Goal: Task Accomplishment & Management: Use online tool/utility

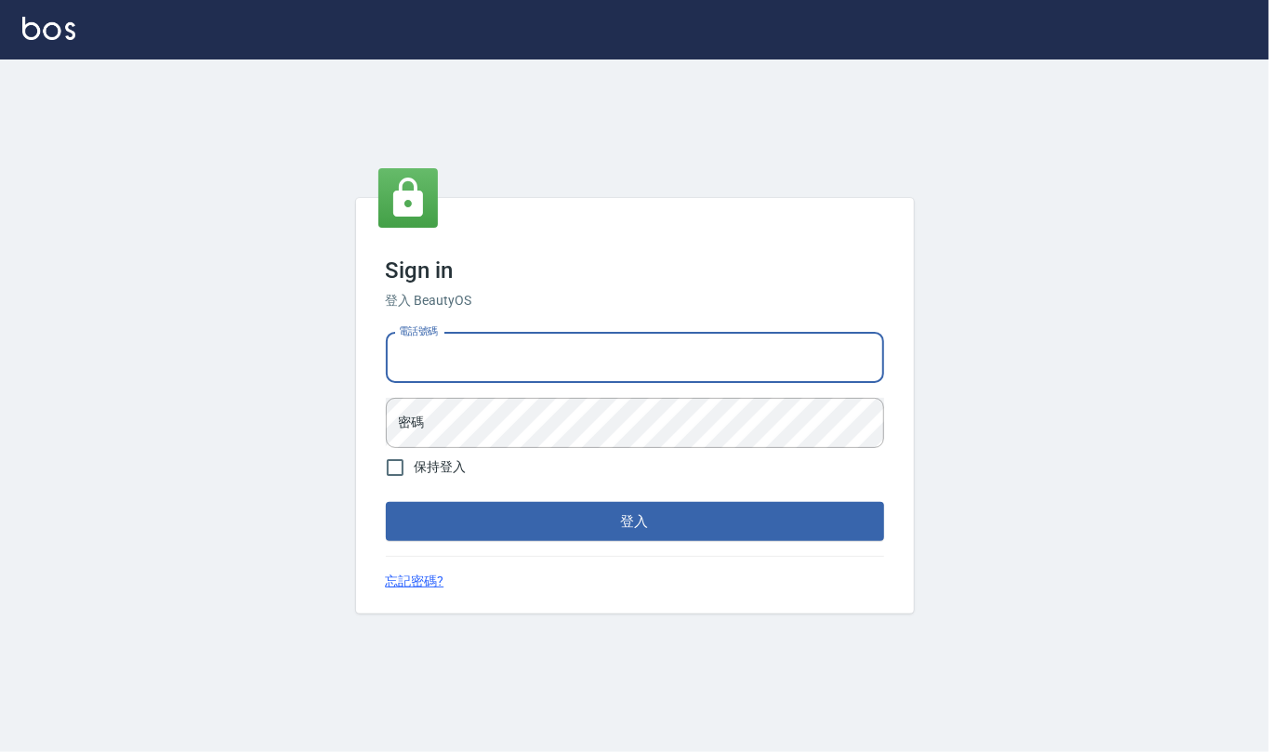
click at [508, 358] on input "電話號碼" at bounding box center [635, 358] width 498 height 50
type input "24212651"
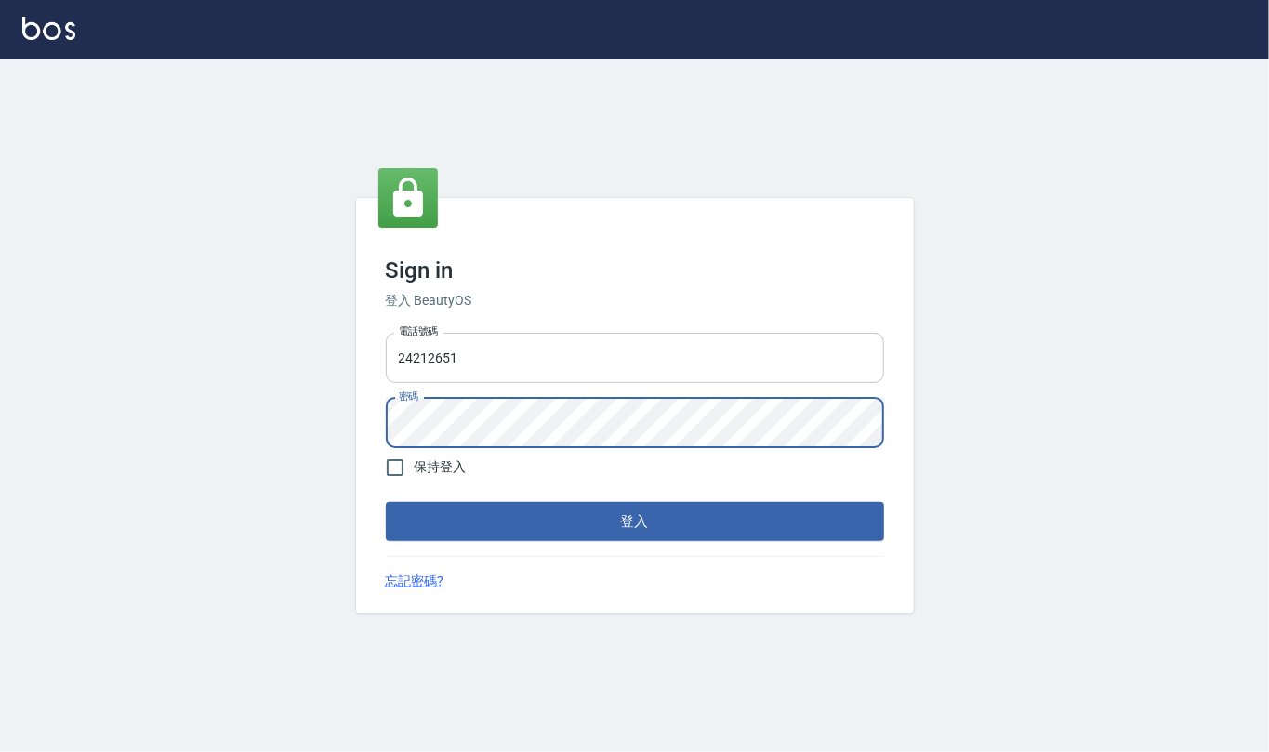
click at [386, 502] on button "登入" at bounding box center [635, 521] width 498 height 39
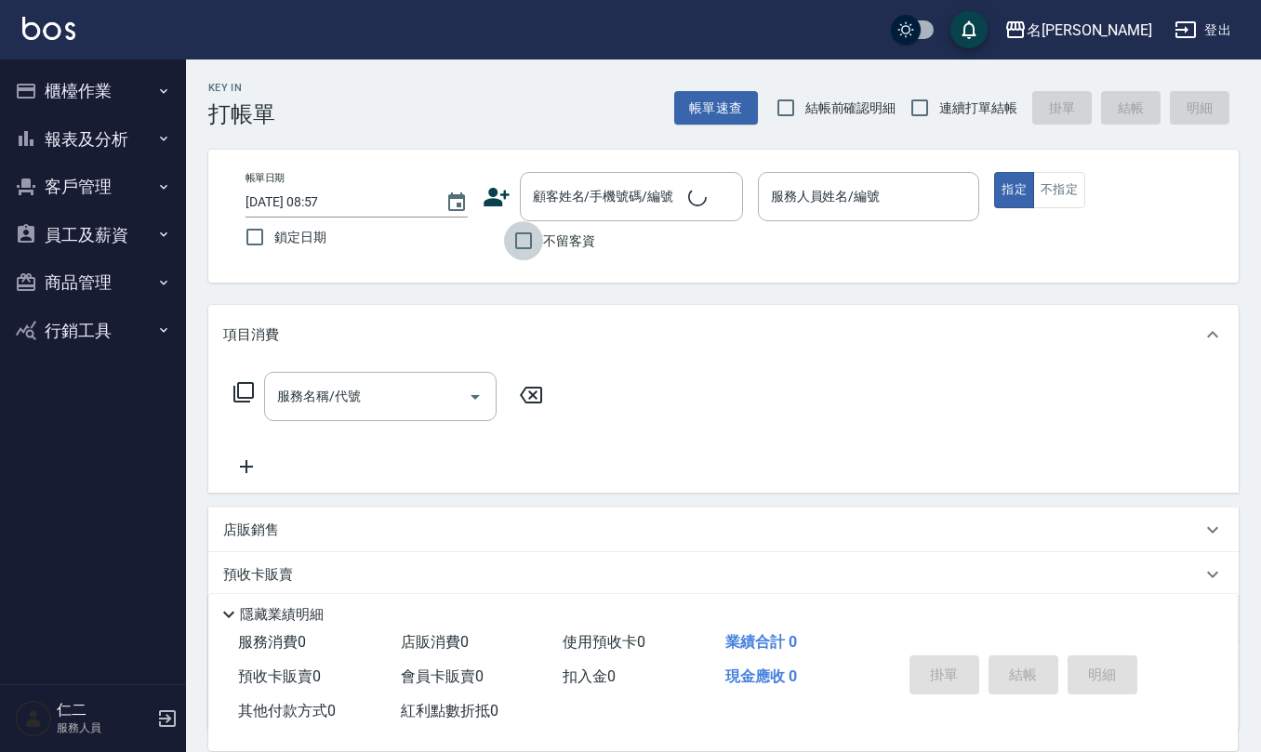
drag, startPoint x: 519, startPoint y: 240, endPoint x: 652, endPoint y: 231, distance: 133.3
click at [521, 239] on input "不留客資" at bounding box center [523, 240] width 39 height 39
checkbox input "true"
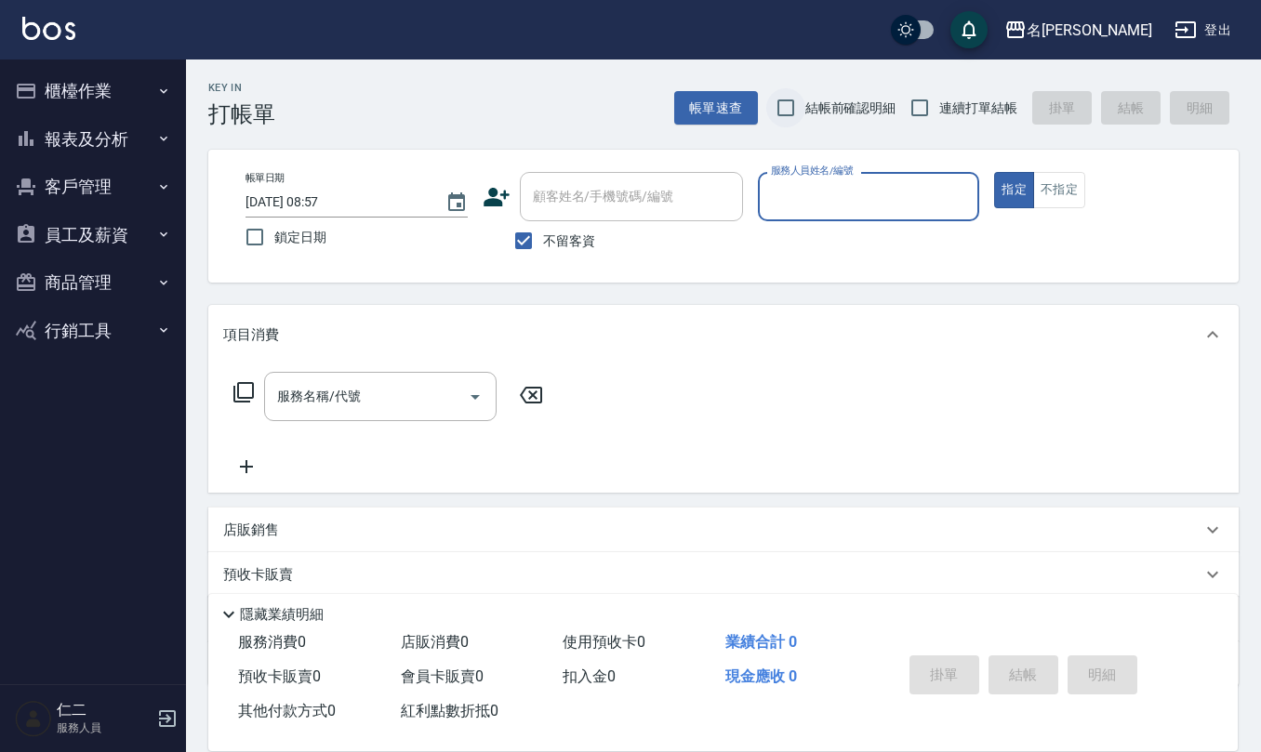
click at [787, 97] on input "結帳前確認明細" at bounding box center [785, 107] width 39 height 39
checkbox input "true"
click at [930, 110] on input "連續打單結帳" at bounding box center [919, 107] width 39 height 39
checkbox input "true"
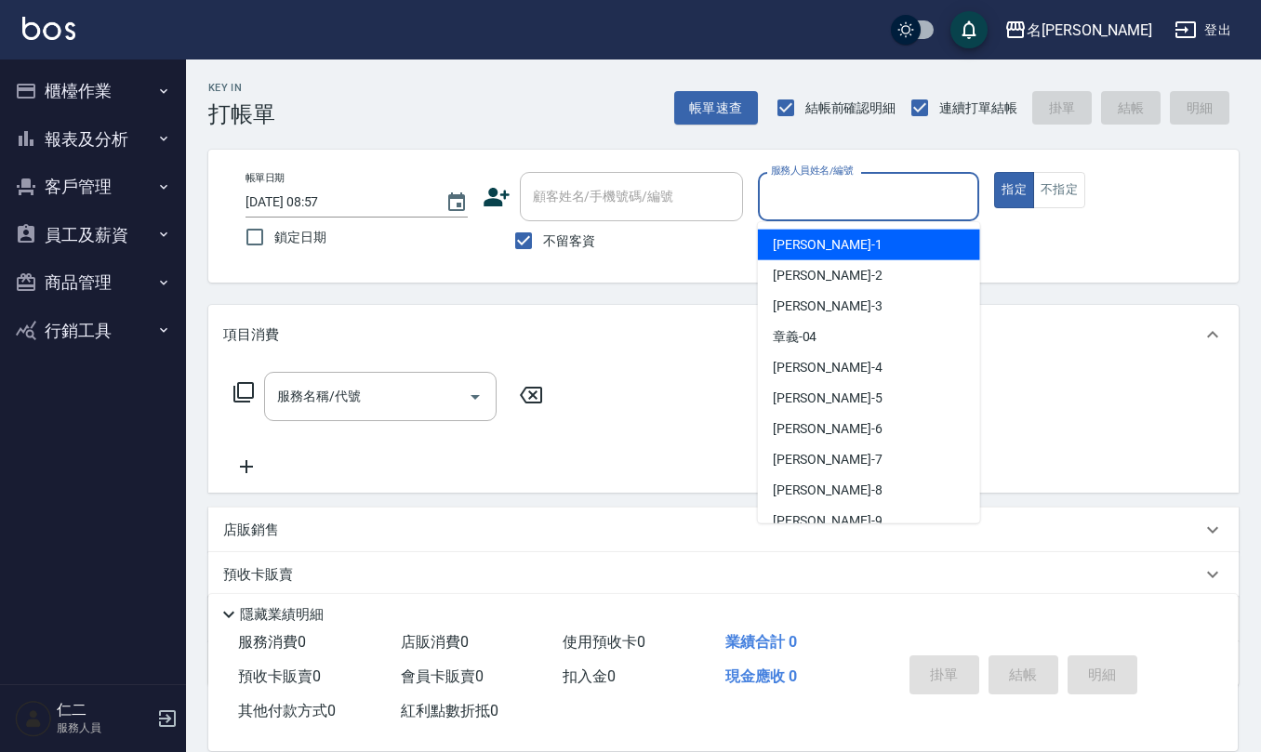
click at [804, 197] on input "服務人員姓名/編號" at bounding box center [869, 196] width 206 height 33
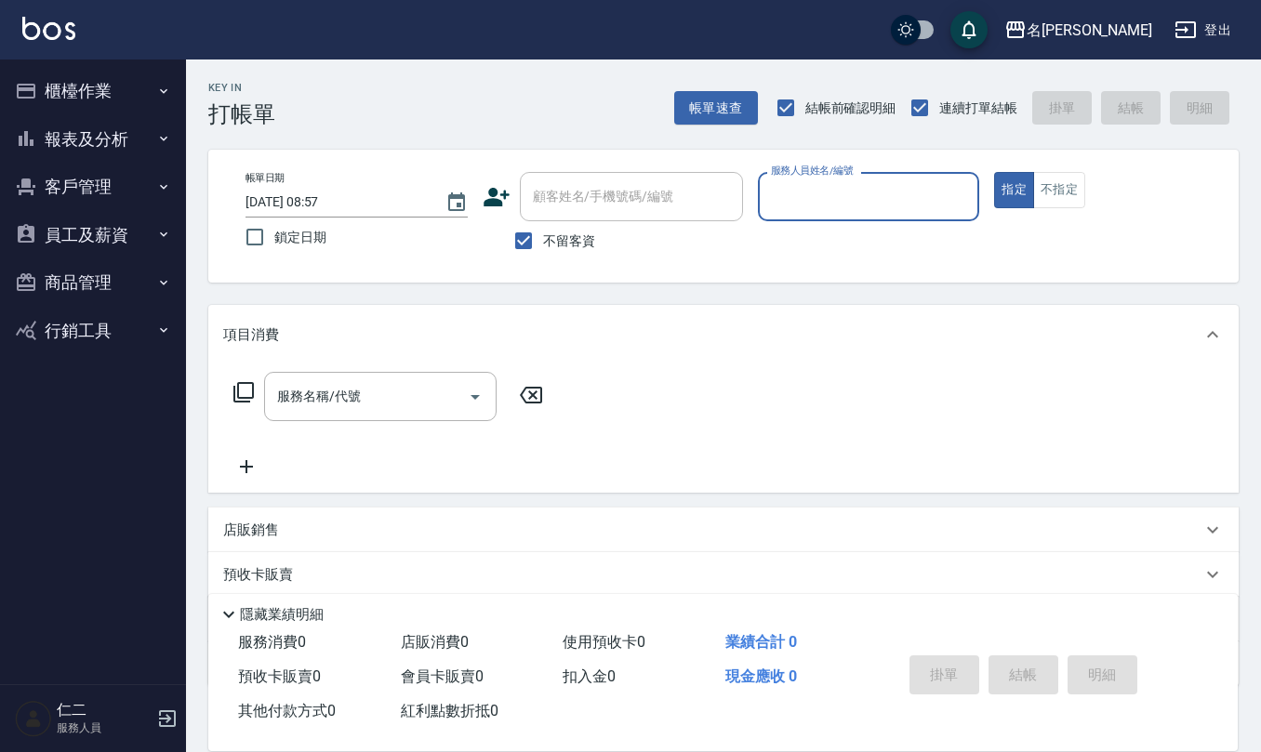
click at [804, 197] on input "服務人員姓名/編號" at bounding box center [869, 196] width 206 height 33
